Goal: Task Accomplishment & Management: Manage account settings

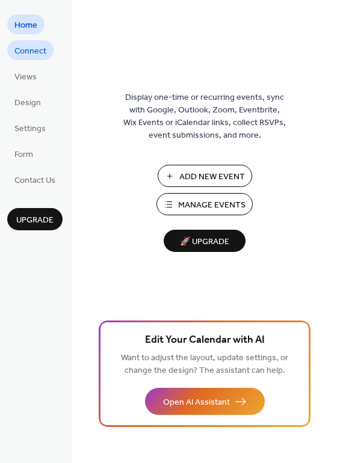
click at [35, 51] on span "Connect" at bounding box center [30, 51] width 32 height 13
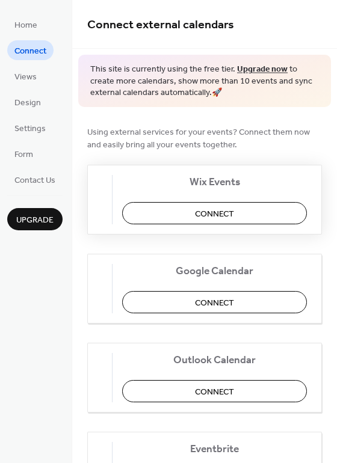
scroll to position [60, 0]
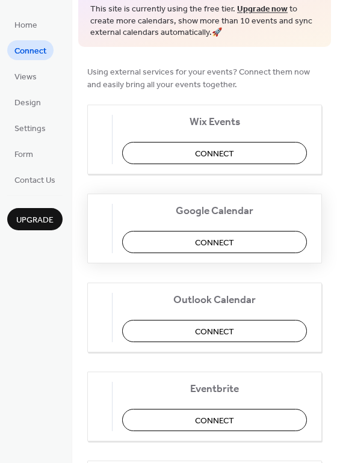
click at [228, 243] on span "Connect" at bounding box center [223, 242] width 39 height 13
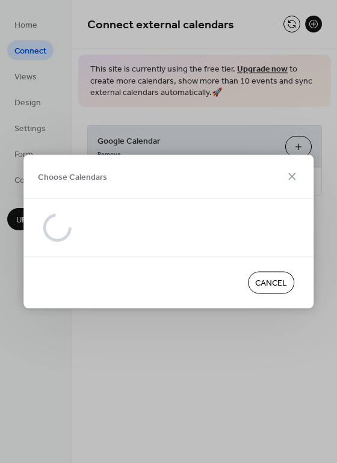
scroll to position [0, 0]
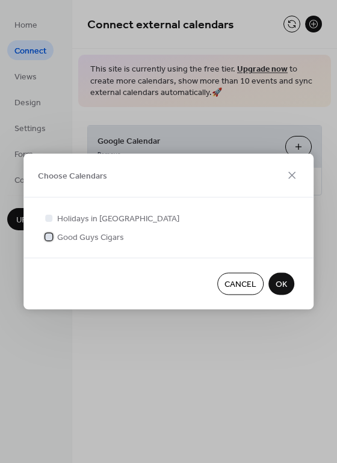
drag, startPoint x: 49, startPoint y: 236, endPoint x: 89, endPoint y: 292, distance: 68.9
click at [49, 236] on div at bounding box center [48, 236] width 7 height 7
click at [284, 281] on span "OK" at bounding box center [280, 284] width 11 height 13
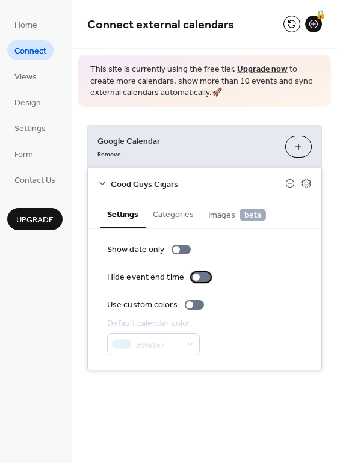
click at [192, 276] on div at bounding box center [195, 276] width 7 height 7
click at [174, 248] on div at bounding box center [176, 249] width 7 height 7
click at [187, 301] on div at bounding box center [189, 304] width 7 height 7
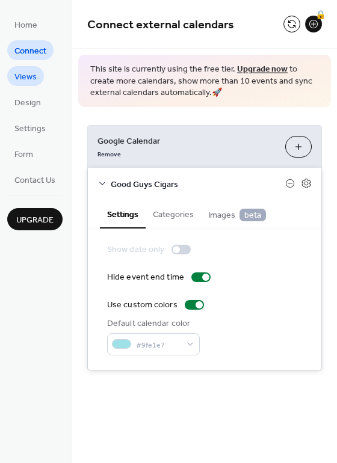
click at [12, 78] on link "Views" at bounding box center [25, 76] width 37 height 20
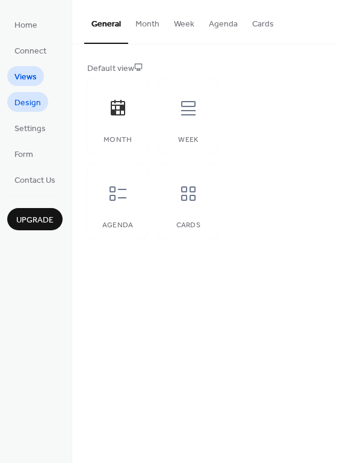
click at [28, 98] on span "Design" at bounding box center [27, 103] width 26 height 13
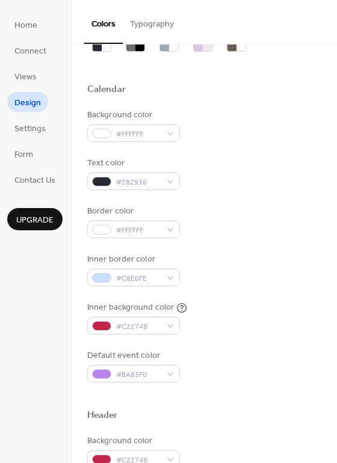
scroll to position [120, 0]
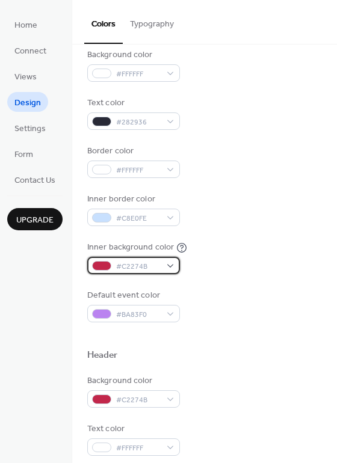
click at [170, 261] on div "#C2274B" at bounding box center [133, 265] width 93 height 17
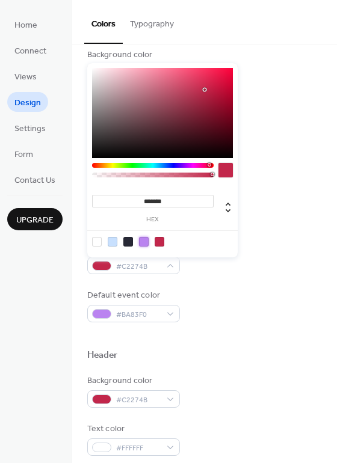
click at [141, 240] on div at bounding box center [144, 242] width 10 height 10
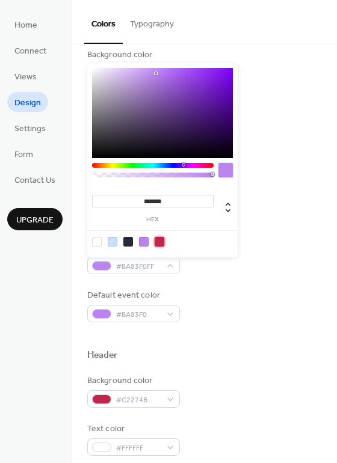
click at [158, 238] on div at bounding box center [159, 242] width 10 height 10
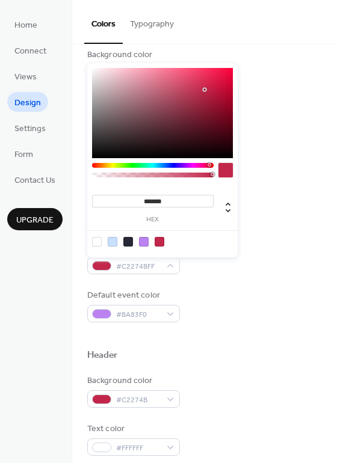
click at [96, 239] on div at bounding box center [97, 242] width 10 height 10
type input "*******"
click at [188, 287] on div "Background color #FFFFFF Text color #282936 Border color #FFFFFF Inner border c…" at bounding box center [204, 185] width 234 height 273
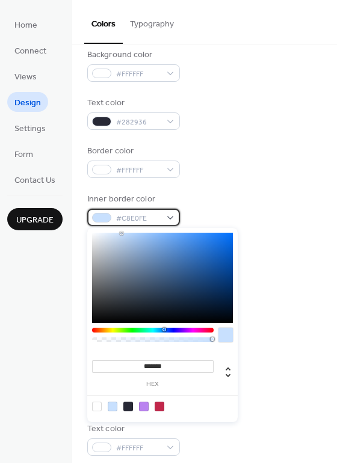
click at [168, 219] on div "#C8E0FE" at bounding box center [133, 217] width 93 height 17
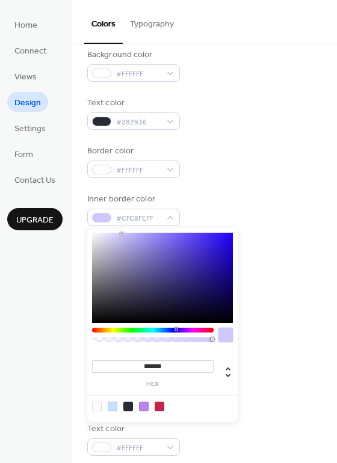
type input "*******"
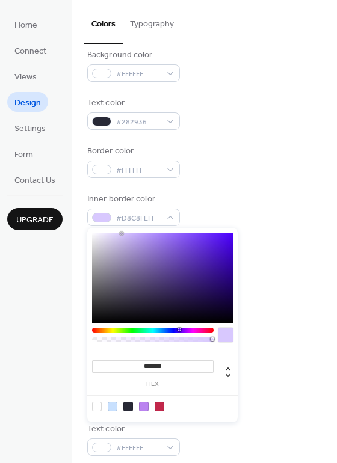
drag, startPoint x: 165, startPoint y: 329, endPoint x: 179, endPoint y: 330, distance: 13.8
click at [179, 330] on div at bounding box center [179, 330] width 4 height 4
click at [221, 180] on div "Background color #FFFFFF Text color #282936 Border color #FFFFFF Inner border c…" at bounding box center [204, 185] width 234 height 273
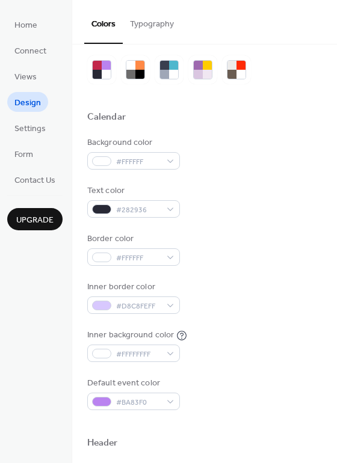
scroll to position [0, 0]
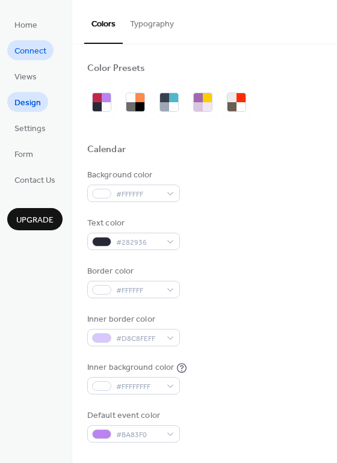
click at [37, 51] on span "Connect" at bounding box center [30, 51] width 32 height 13
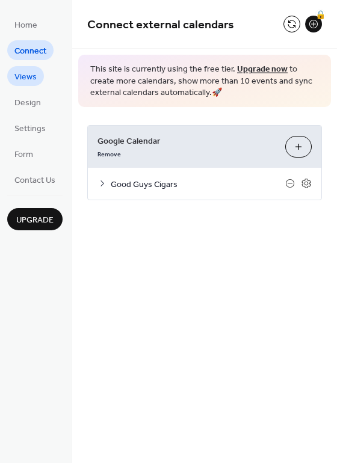
click at [32, 73] on span "Views" at bounding box center [25, 77] width 22 height 13
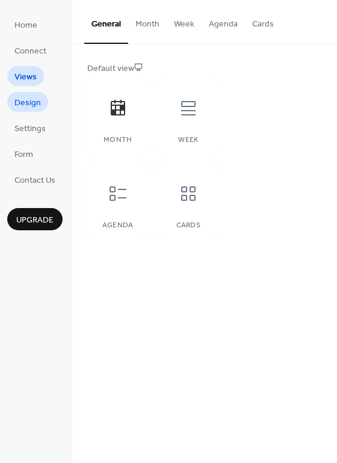
click at [29, 102] on span "Design" at bounding box center [27, 103] width 26 height 13
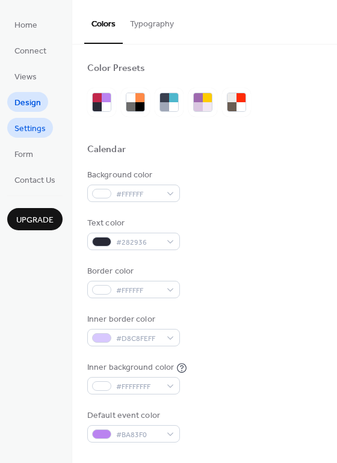
click at [29, 127] on span "Settings" at bounding box center [29, 129] width 31 height 13
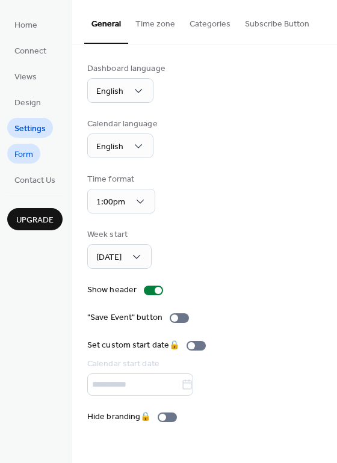
click at [34, 147] on link "Form" at bounding box center [23, 154] width 33 height 20
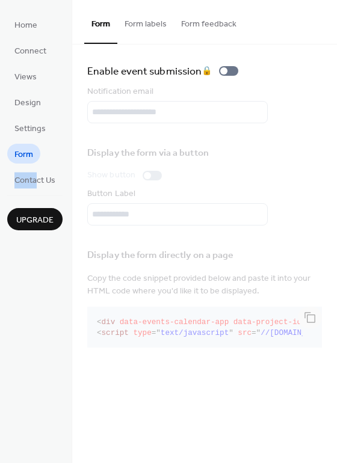
click at [37, 166] on ul "Home Connect Views Design Settings Form Contact Us" at bounding box center [34, 101] width 55 height 175
click at [40, 176] on span "Contact Us" at bounding box center [34, 180] width 41 height 13
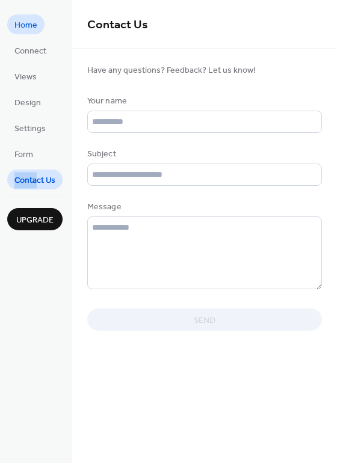
click at [24, 29] on span "Home" at bounding box center [25, 25] width 23 height 13
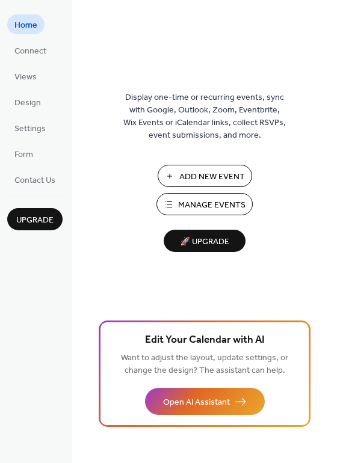
click at [22, 26] on span "Home" at bounding box center [25, 25] width 23 height 13
click at [20, 71] on span "Views" at bounding box center [25, 77] width 22 height 13
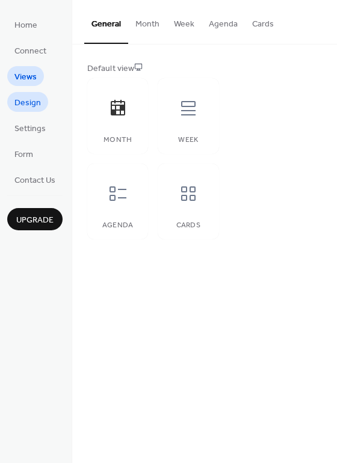
click at [11, 99] on link "Design" at bounding box center [27, 102] width 41 height 20
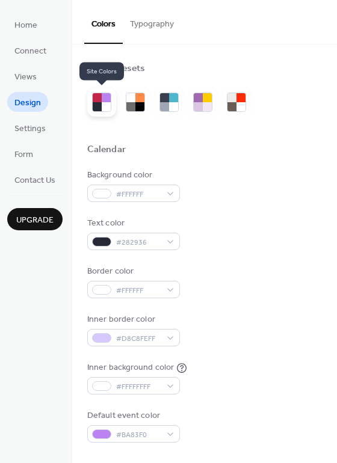
click at [102, 98] on div at bounding box center [106, 97] width 9 height 9
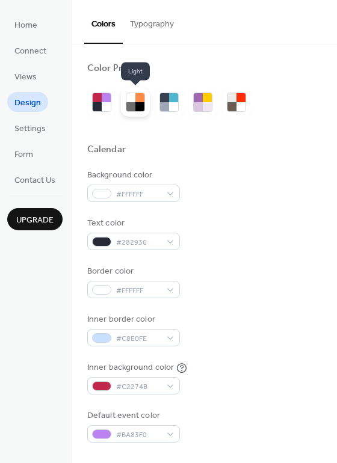
click at [132, 106] on div at bounding box center [130, 106] width 9 height 9
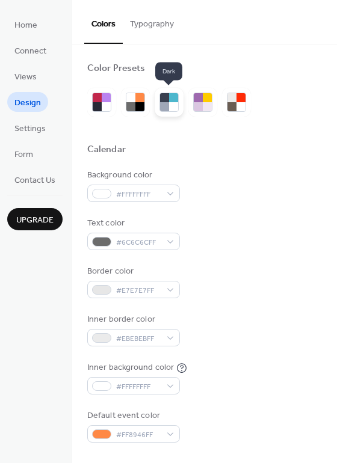
click at [171, 107] on div at bounding box center [173, 106] width 9 height 9
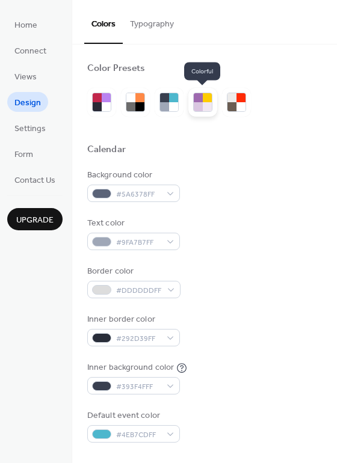
click at [198, 103] on div at bounding box center [198, 106] width 9 height 9
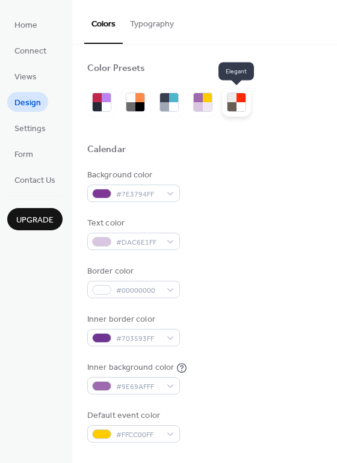
click at [236, 107] on div at bounding box center [240, 106] width 9 height 9
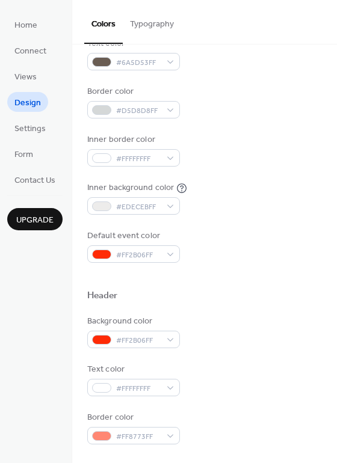
scroll to position [240, 0]
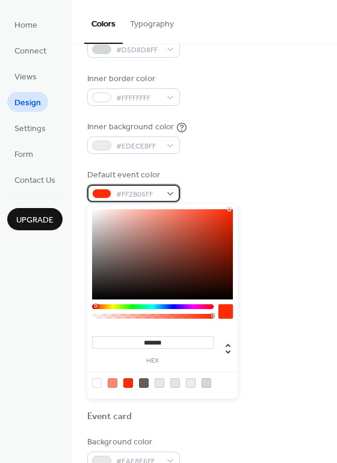
click at [162, 191] on div "#FF2B06FF" at bounding box center [133, 193] width 93 height 17
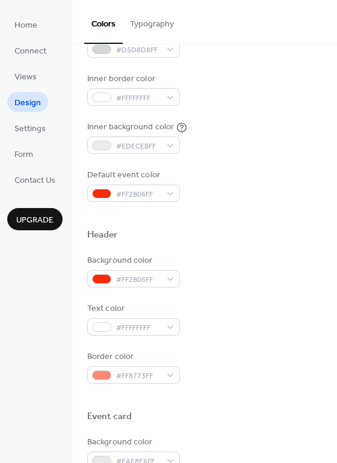
click at [221, 145] on div "Inner background color #EDECEBFF" at bounding box center [204, 137] width 234 height 33
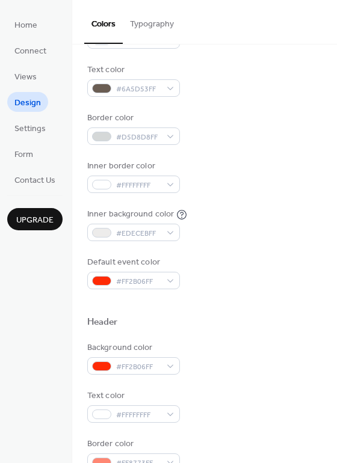
scroll to position [333, 0]
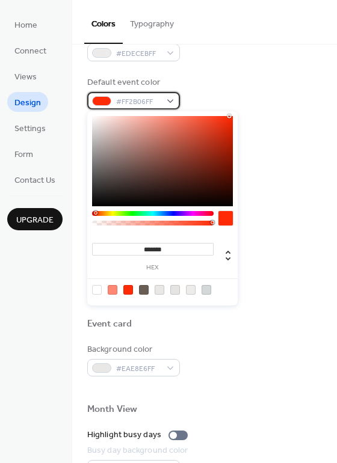
click at [160, 97] on div "#FF2B06FF" at bounding box center [133, 100] width 93 height 17
drag, startPoint x: 170, startPoint y: 245, endPoint x: 149, endPoint y: 247, distance: 21.2
click at [149, 247] on input "*******" at bounding box center [152, 249] width 121 height 13
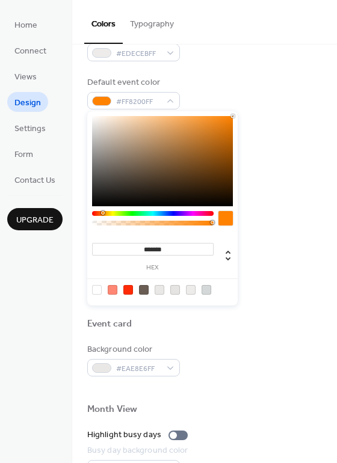
type input "*******"
click at [225, 57] on div "Inner background color #EDECEBFF" at bounding box center [204, 44] width 234 height 33
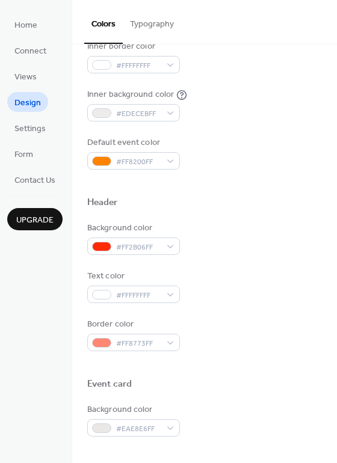
scroll to position [213, 0]
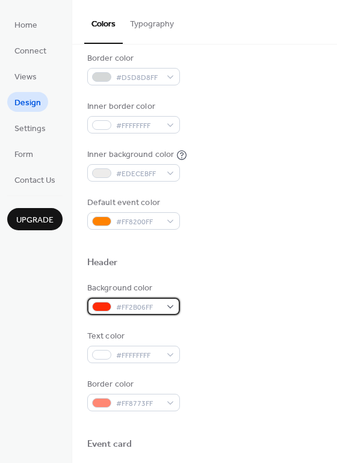
click at [164, 309] on div "#FF2B06FF" at bounding box center [133, 306] width 93 height 17
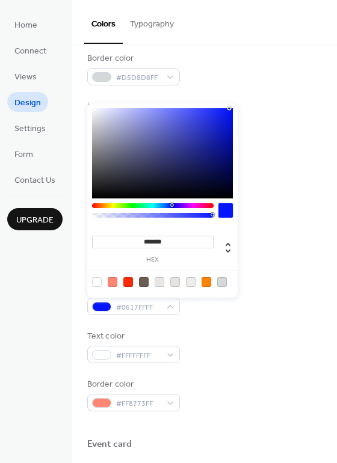
type input "*******"
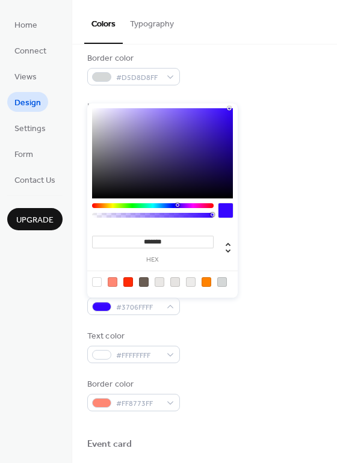
drag, startPoint x: 154, startPoint y: 203, endPoint x: 177, endPoint y: 203, distance: 22.8
click at [177, 203] on div at bounding box center [152, 205] width 121 height 5
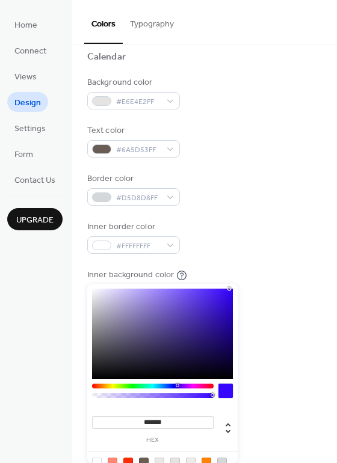
scroll to position [0, 0]
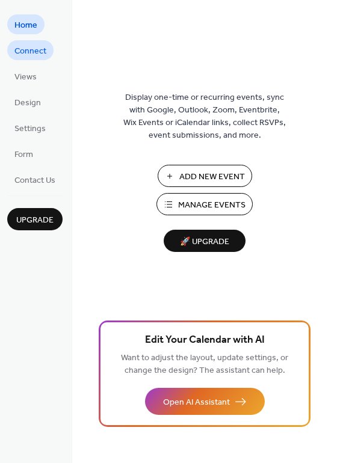
click at [20, 50] on span "Connect" at bounding box center [30, 51] width 32 height 13
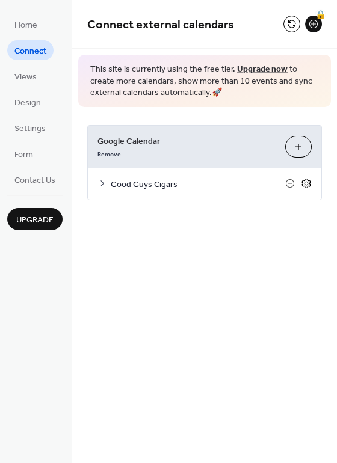
click at [305, 185] on icon at bounding box center [306, 183] width 11 height 11
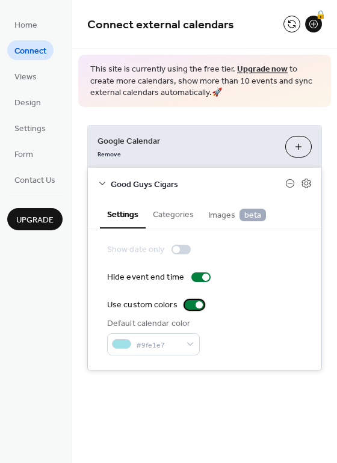
click at [195, 303] on div at bounding box center [198, 304] width 7 height 7
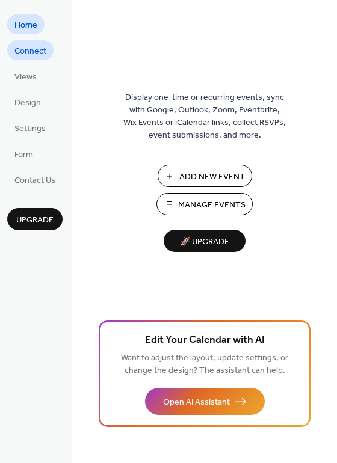
click at [25, 57] on span "Connect" at bounding box center [30, 51] width 32 height 13
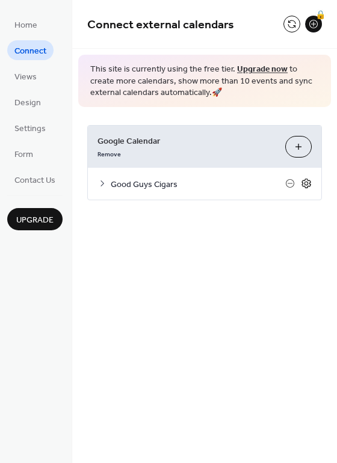
click at [304, 184] on icon at bounding box center [306, 183] width 11 height 11
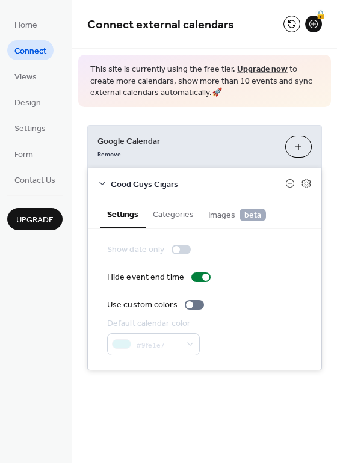
click at [174, 212] on button "Categories" at bounding box center [172, 214] width 55 height 28
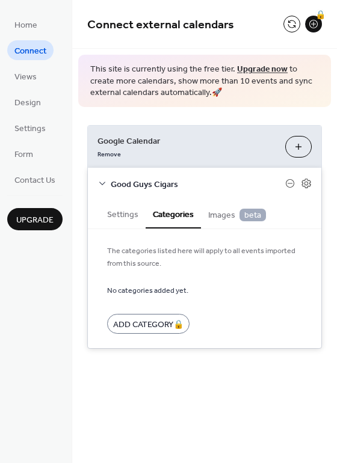
click at [119, 213] on button "Settings" at bounding box center [123, 214] width 46 height 28
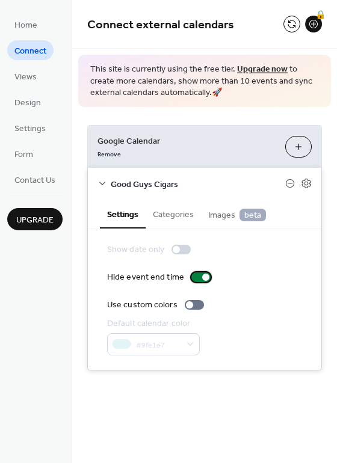
click at [202, 276] on div at bounding box center [205, 276] width 7 height 7
click at [179, 207] on button "Categories" at bounding box center [172, 214] width 55 height 28
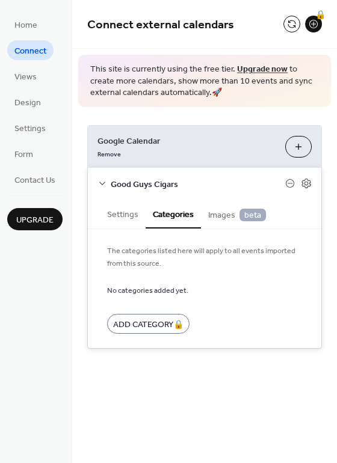
click at [230, 216] on span "Images beta" at bounding box center [237, 215] width 58 height 13
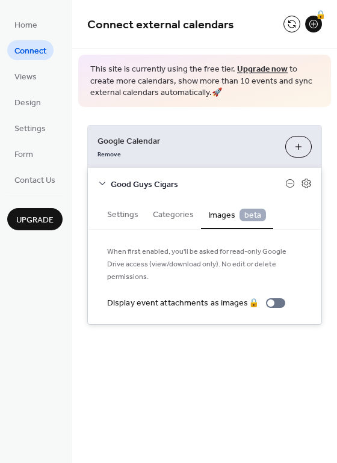
click at [186, 216] on button "Categories" at bounding box center [172, 214] width 55 height 28
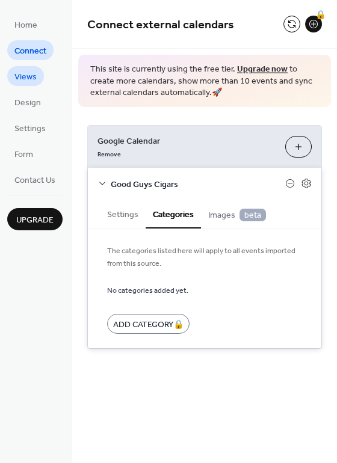
click at [36, 84] on link "Views" at bounding box center [25, 76] width 37 height 20
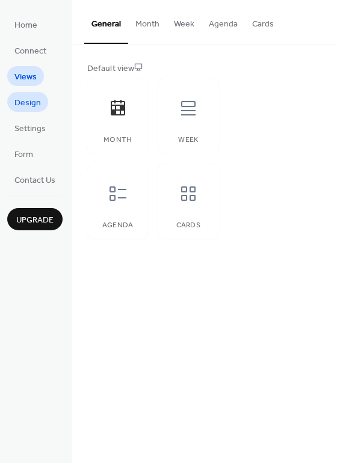
click at [32, 99] on span "Design" at bounding box center [27, 103] width 26 height 13
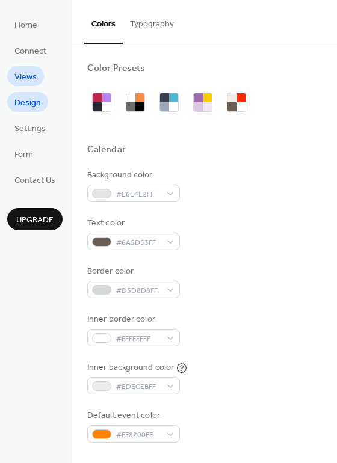
click at [26, 76] on span "Views" at bounding box center [25, 77] width 22 height 13
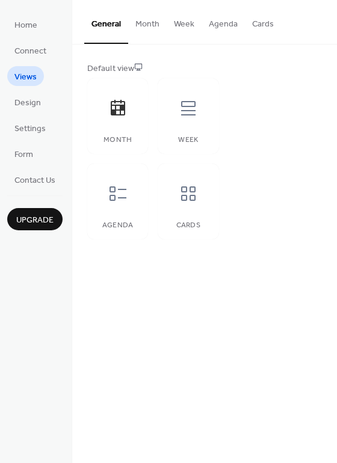
click at [151, 29] on button "Month" at bounding box center [147, 21] width 38 height 43
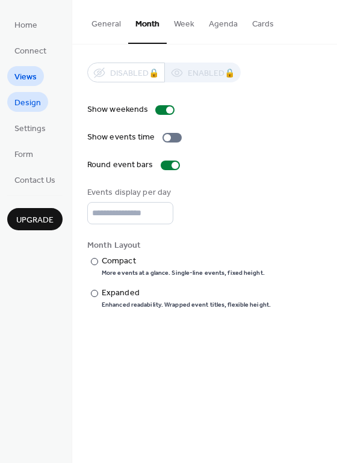
click at [30, 103] on span "Design" at bounding box center [27, 103] width 26 height 13
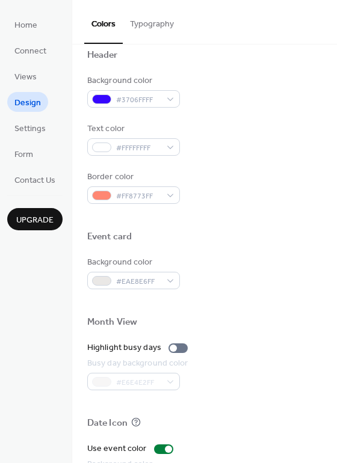
scroll to position [513, 0]
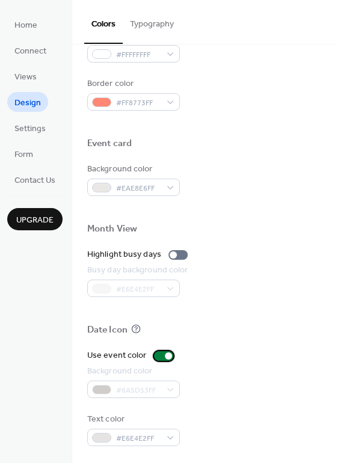
click at [165, 355] on div at bounding box center [168, 355] width 7 height 7
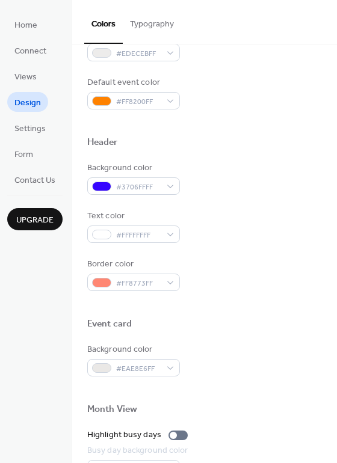
scroll to position [213, 0]
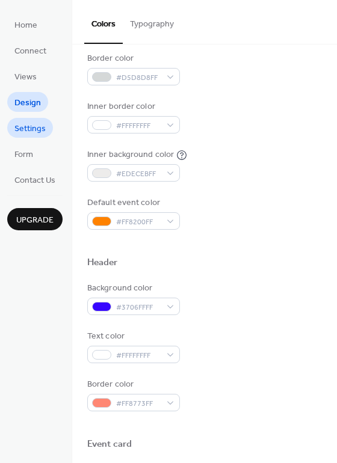
click at [32, 132] on span "Settings" at bounding box center [29, 129] width 31 height 13
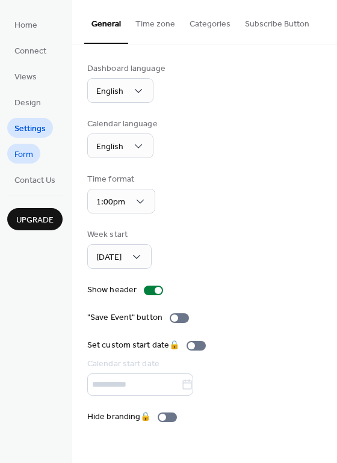
click at [28, 150] on span "Form" at bounding box center [23, 154] width 19 height 13
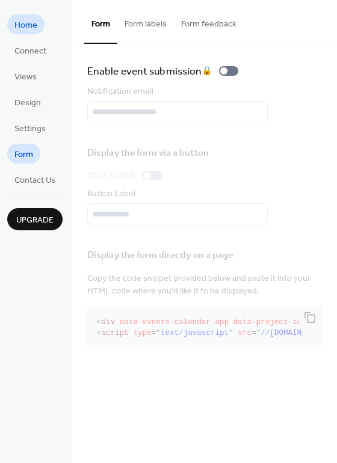
click at [28, 32] on link "Home" at bounding box center [25, 24] width 37 height 20
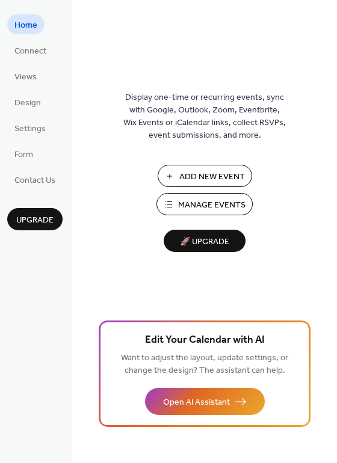
click at [199, 210] on span "Manage Events" at bounding box center [211, 205] width 67 height 13
